Goal: Entertainment & Leisure: Consume media (video, audio)

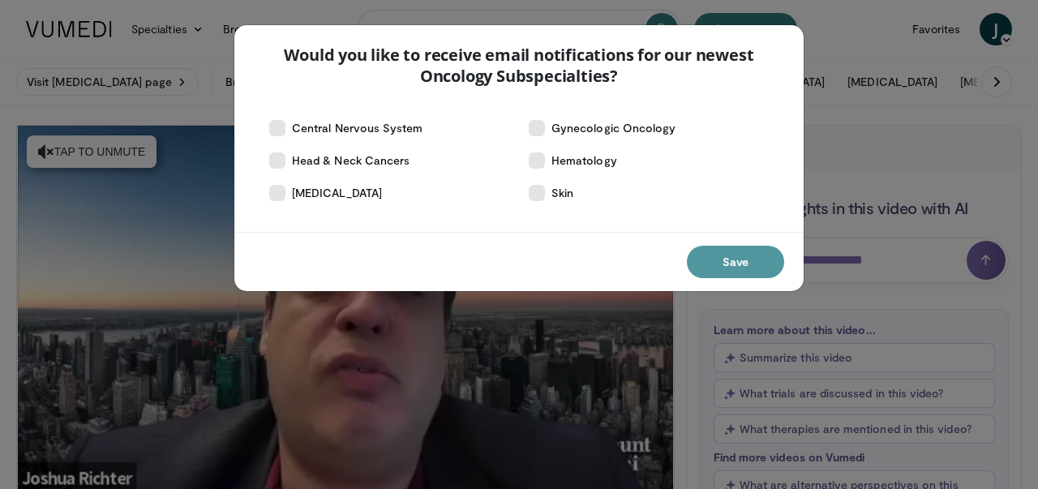
click at [738, 268] on button "Save" at bounding box center [735, 262] width 97 height 32
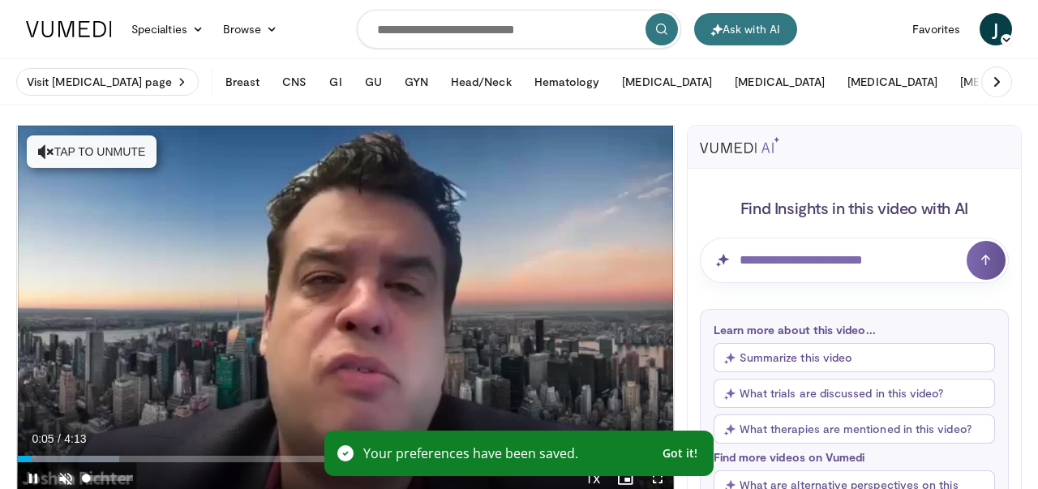
click at [66, 474] on span "Video Player" at bounding box center [65, 478] width 32 height 32
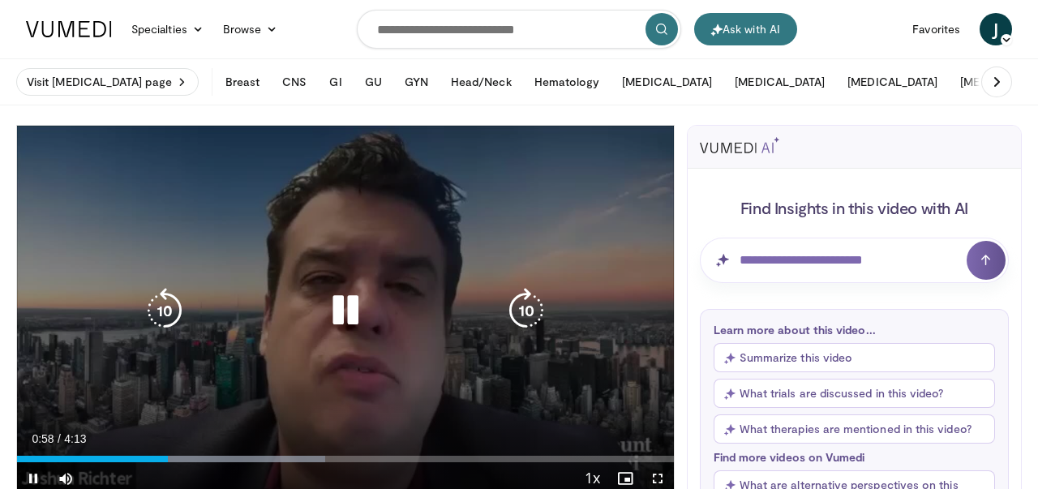
click at [474, 220] on div "10 seconds Tap to unmute" at bounding box center [345, 310] width 657 height 369
click at [572, 242] on div "10 seconds Tap to unmute" at bounding box center [345, 310] width 657 height 369
click at [571, 238] on div "10 seconds Tap to unmute" at bounding box center [345, 310] width 657 height 369
